Goal: Check status: Check status

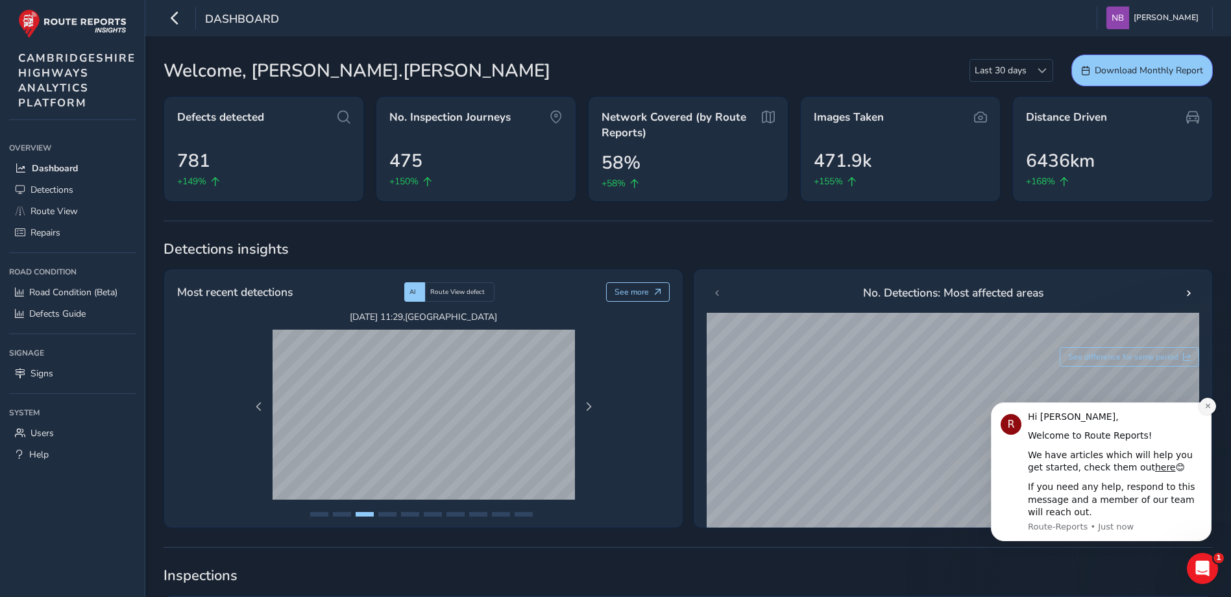
click at [1214, 405] on button "Dismiss notification" at bounding box center [1207, 406] width 17 height 17
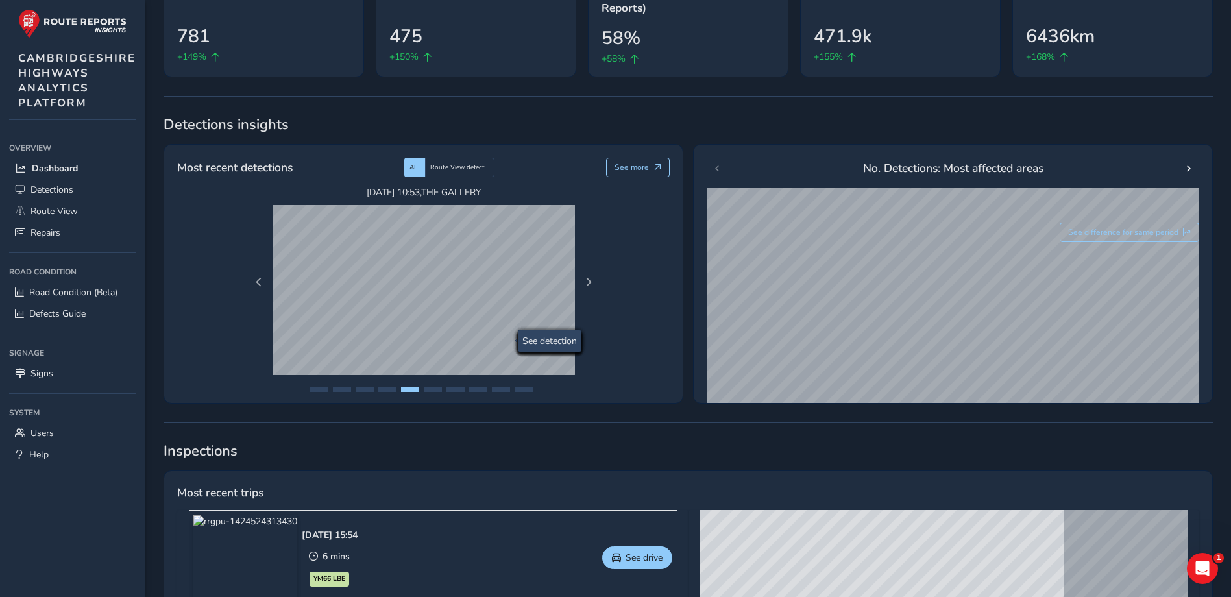
scroll to position [130, 0]
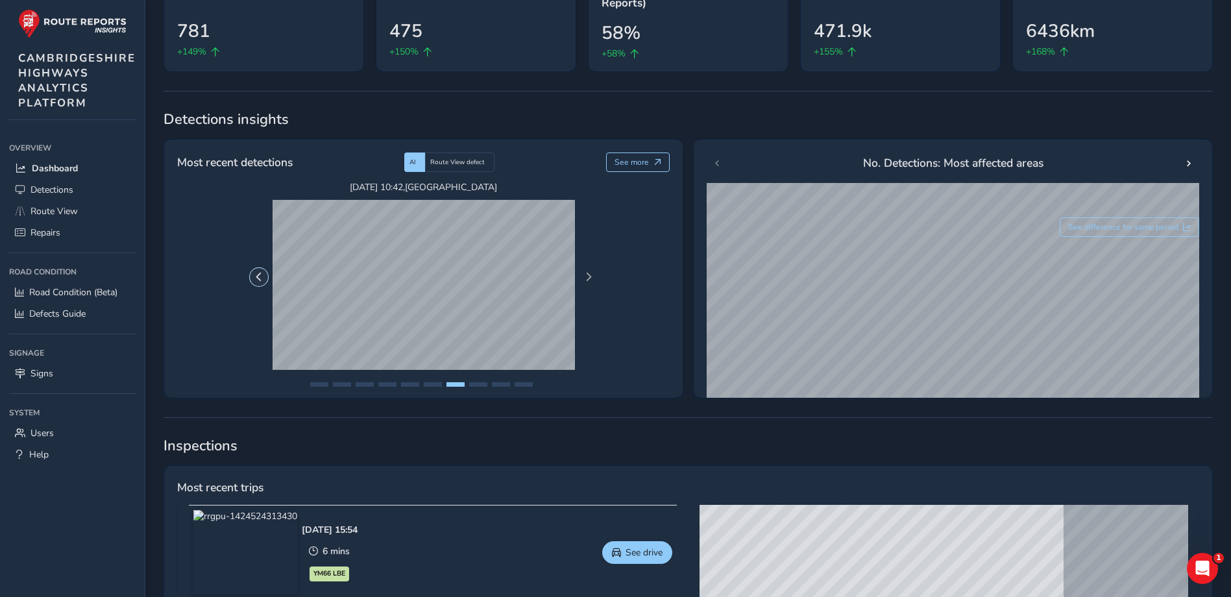
click at [258, 275] on span "Previous Page" at bounding box center [258, 276] width 9 height 9
click at [591, 272] on span "Next Page" at bounding box center [588, 276] width 9 height 9
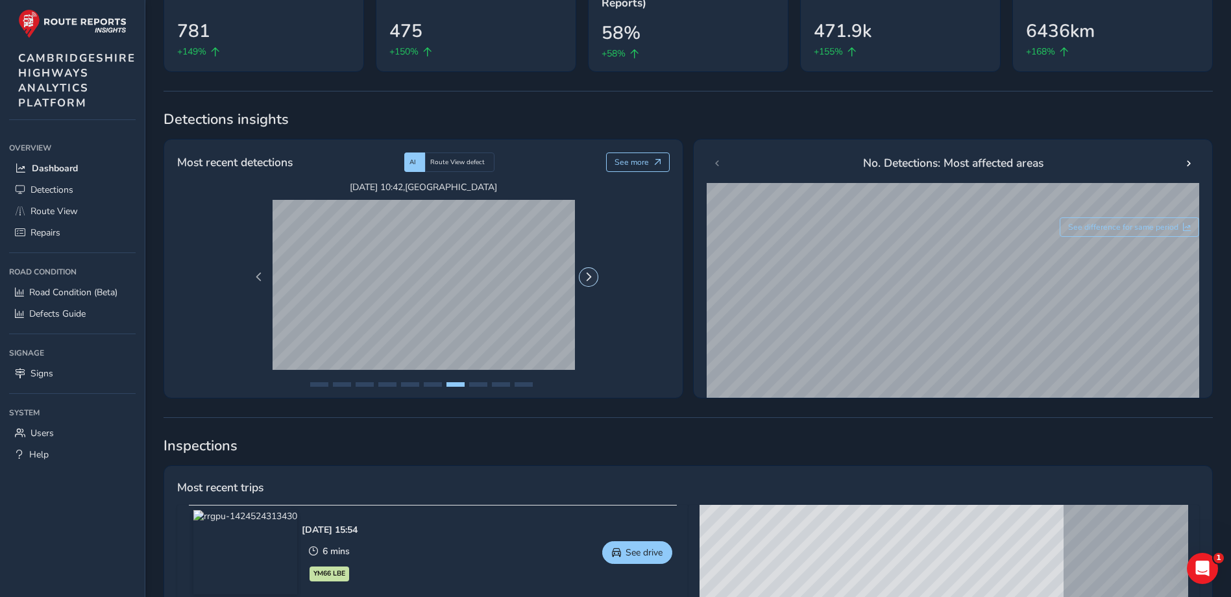
click at [591, 272] on span "Next Page" at bounding box center [588, 276] width 9 height 9
click at [592, 274] on span "Next Page" at bounding box center [588, 276] width 9 height 9
click at [591, 272] on button "Next Page" at bounding box center [588, 277] width 18 height 18
click at [591, 272] on span "Next Page" at bounding box center [588, 276] width 9 height 9
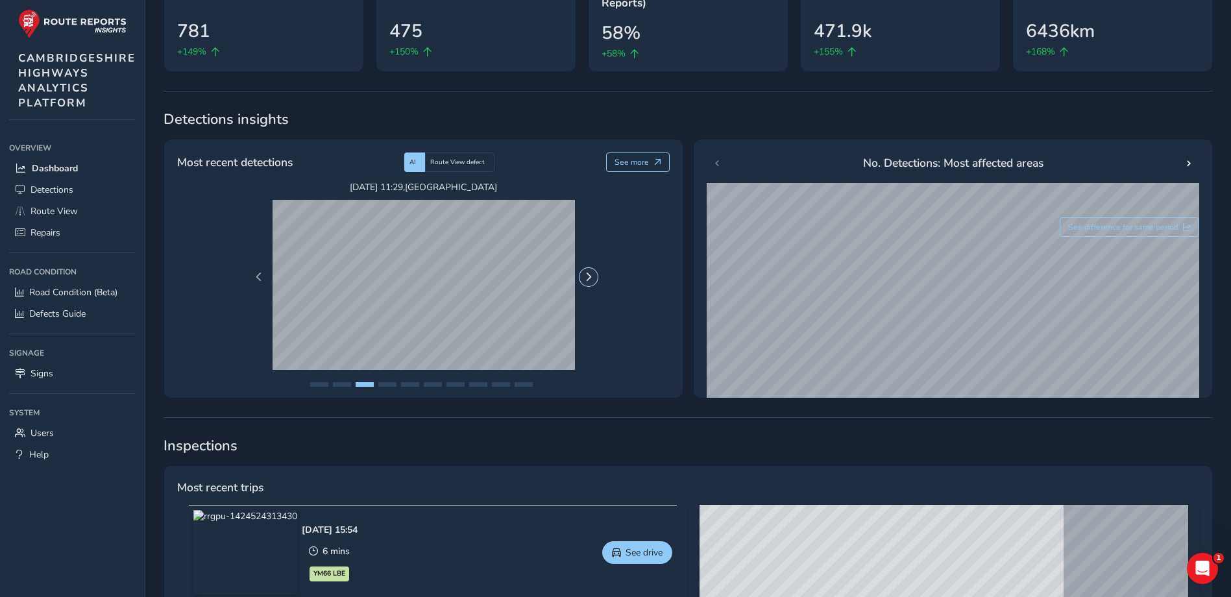
click at [591, 272] on span "Next Page" at bounding box center [588, 276] width 9 height 9
click at [643, 160] on span "See more" at bounding box center [631, 162] width 34 height 10
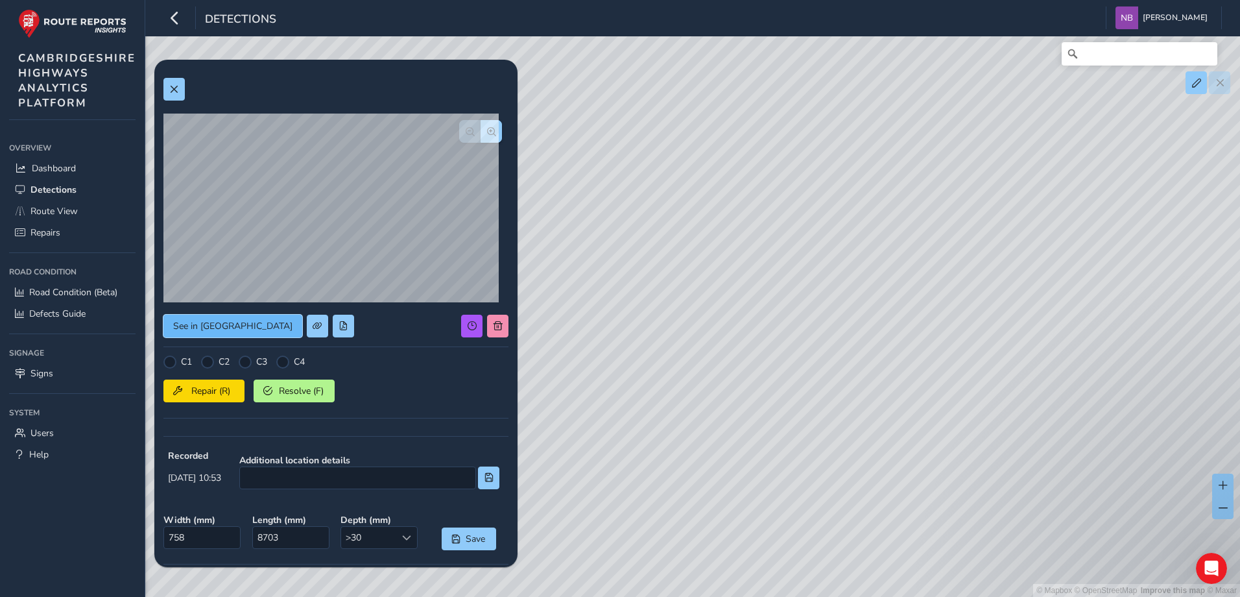
click at [238, 324] on span "See in Route View" at bounding box center [232, 326] width 119 height 12
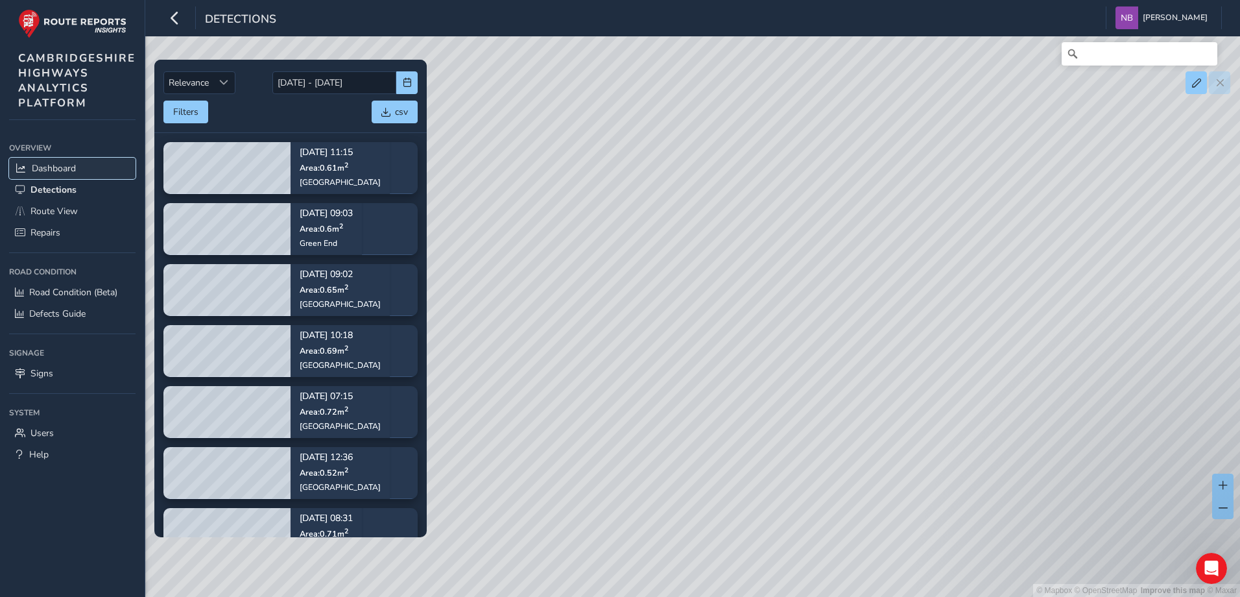
click at [62, 171] on span "Dashboard" at bounding box center [54, 168] width 44 height 12
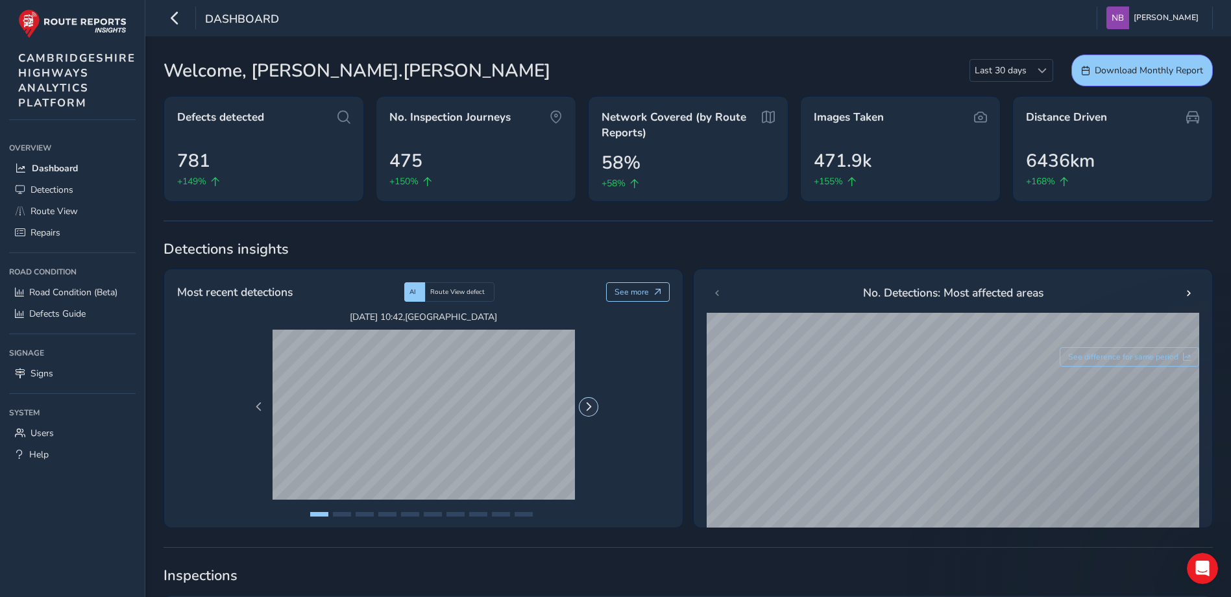
click at [585, 408] on span "Next Page" at bounding box center [588, 406] width 9 height 9
